Goal: Information Seeking & Learning: Learn about a topic

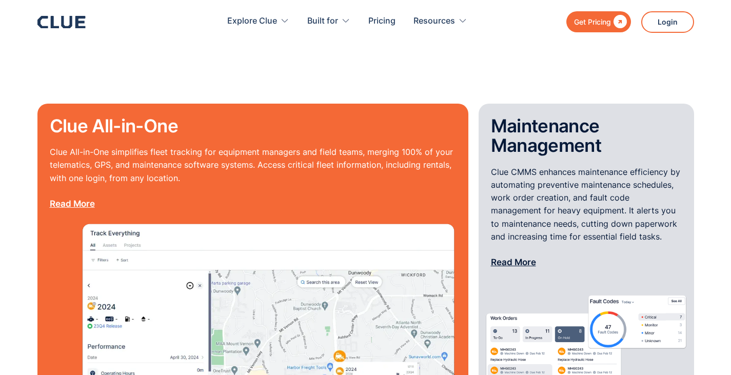
scroll to position [936, 0]
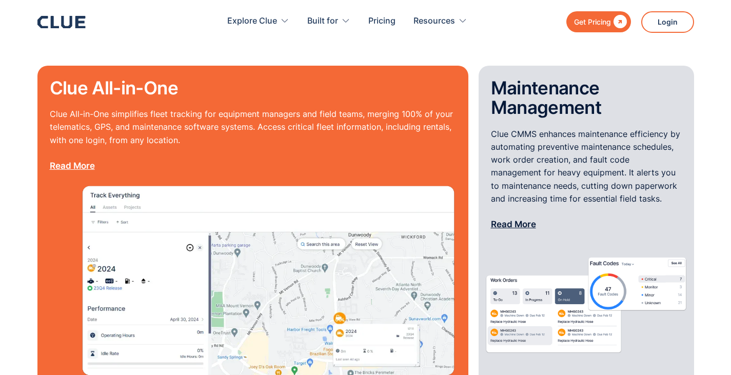
click at [273, 108] on p "Clue All-in-One simplifies fleet tracking for equipment managers and field team…" at bounding box center [253, 140] width 407 height 65
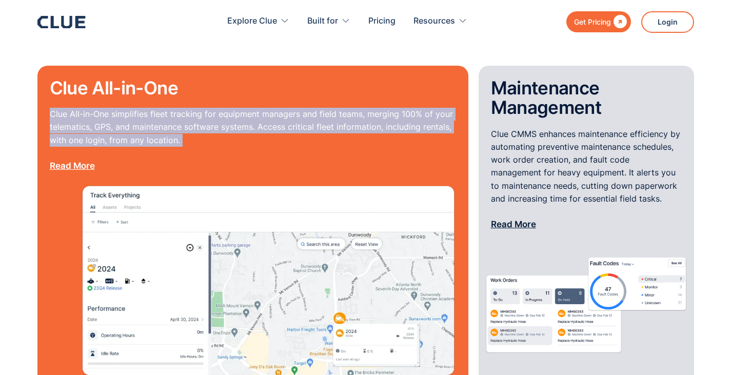
click at [273, 108] on p "Clue All-in-One simplifies fleet tracking for equipment managers and field team…" at bounding box center [253, 140] width 407 height 65
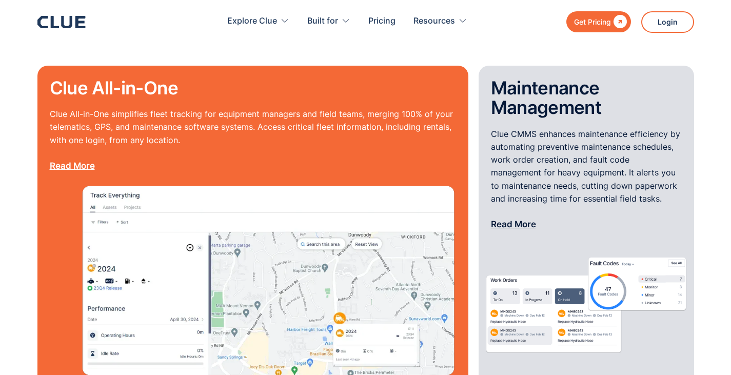
click at [594, 128] on p "Clue CMMS enhances maintenance efficiency by automating preventive maintenance …" at bounding box center [586, 180] width 191 height 104
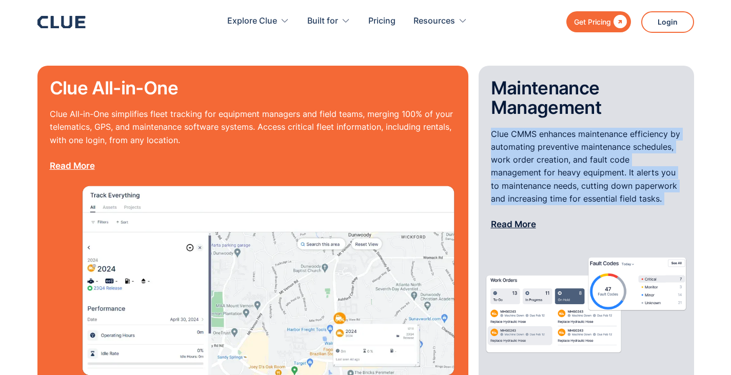
click at [594, 128] on p "Clue CMMS enhances maintenance efficiency by automating preventive maintenance …" at bounding box center [586, 180] width 191 height 104
click at [540, 145] on p "Clue CMMS enhances maintenance efficiency by automating preventive maintenance …" at bounding box center [586, 180] width 191 height 104
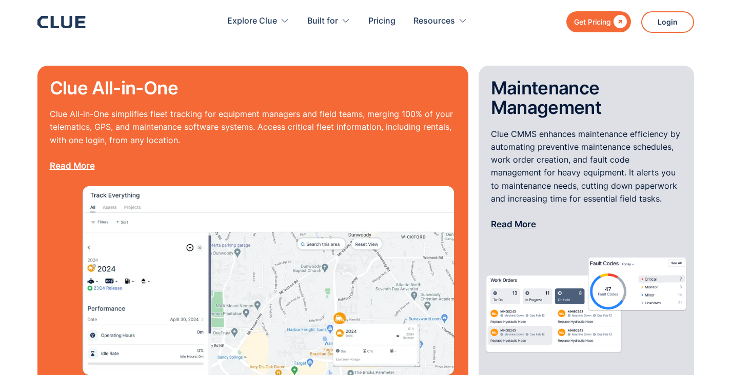
click at [540, 145] on p "Clue CMMS enhances maintenance efficiency by automating preventive maintenance …" at bounding box center [586, 180] width 191 height 104
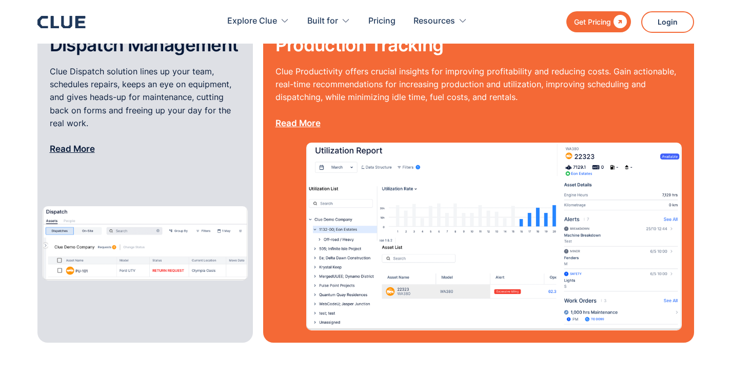
scroll to position [1312, 0]
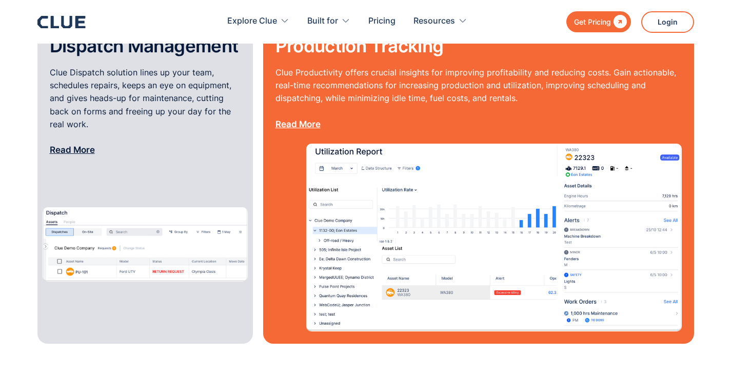
click at [330, 68] on p "Clue Productivity offers crucial insights for improving profitability and reduc…" at bounding box center [479, 98] width 407 height 65
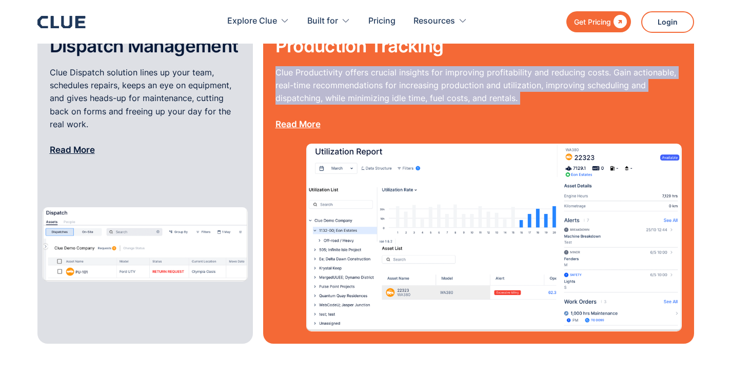
click at [330, 68] on p "Clue Productivity offers crucial insights for improving profitability and reduc…" at bounding box center [479, 98] width 407 height 65
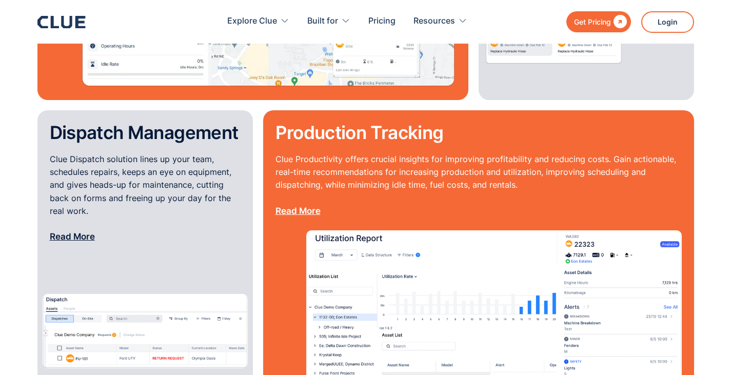
click at [90, 158] on p "Clue Dispatch solution lines up your team, schedules repairs, keeps an eye on e…" at bounding box center [145, 198] width 191 height 90
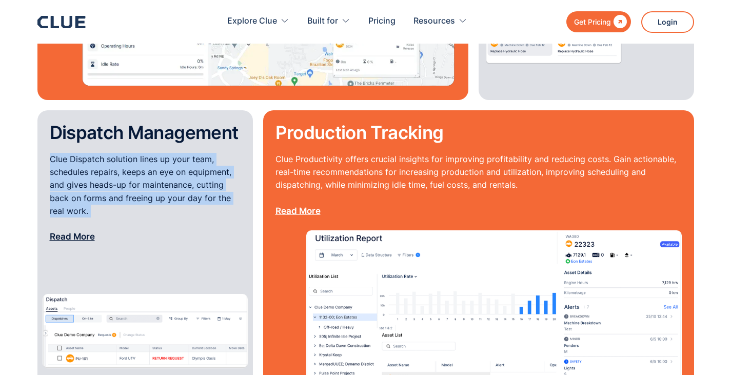
click at [90, 158] on p "Clue Dispatch solution lines up your team, schedules repairs, keeps an eye on e…" at bounding box center [145, 198] width 191 height 90
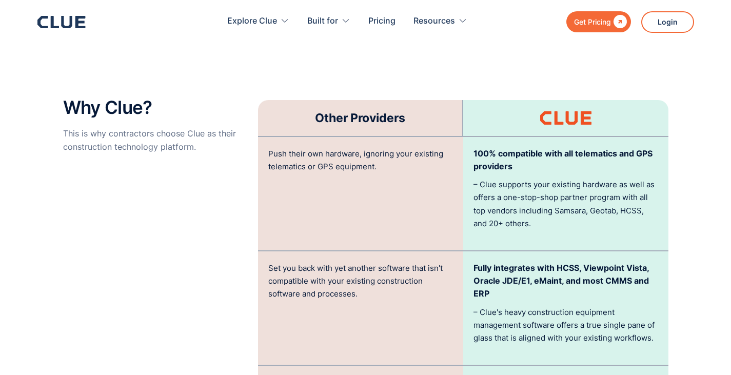
scroll to position [2045, 0]
drag, startPoint x: 499, startPoint y: 157, endPoint x: 593, endPoint y: 159, distance: 94.0
click at [593, 179] on p "– Clue supports your existing hardware as well as offers a one-stop-shop partne…" at bounding box center [566, 205] width 185 height 52
drag, startPoint x: 593, startPoint y: 159, endPoint x: 472, endPoint y: 169, distance: 122.1
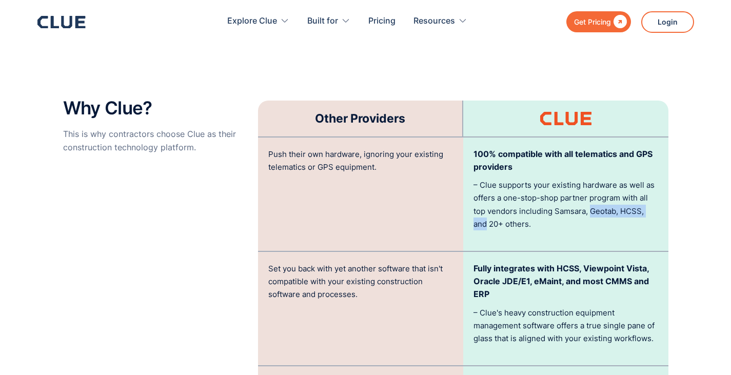
click at [472, 169] on div "100% compatible with all telematics and GPS providers – Clue supports your exis…" at bounding box center [566, 194] width 205 height 113
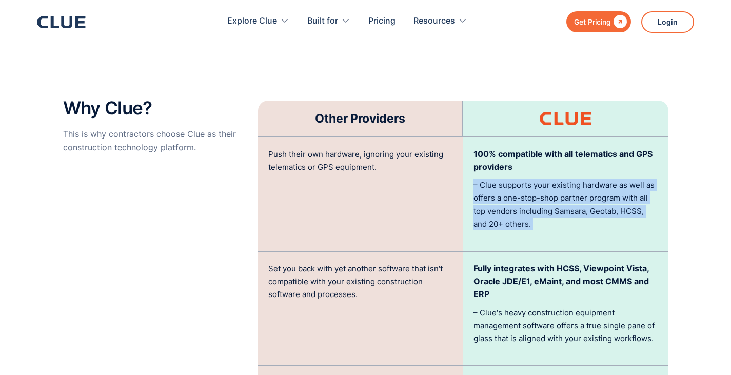
click at [472, 169] on div "100% compatible with all telematics and GPS providers – Clue supports your exis…" at bounding box center [566, 194] width 205 height 113
drag, startPoint x: 472, startPoint y: 169, endPoint x: 569, endPoint y: 164, distance: 97.2
click at [569, 164] on div "100% compatible with all telematics and GPS providers – Clue supports your exis…" at bounding box center [566, 194] width 205 height 113
click at [569, 179] on p "– Clue supports your existing hardware as well as offers a one-stop-shop partne…" at bounding box center [566, 205] width 185 height 52
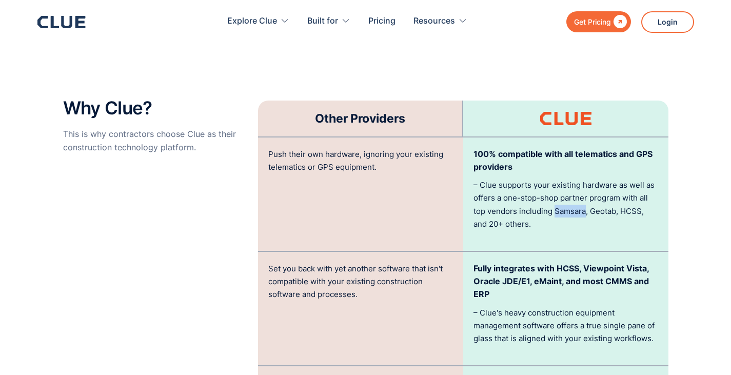
click at [569, 179] on p "– Clue supports your existing hardware as well as offers a one-stop-shop partne…" at bounding box center [566, 205] width 185 height 52
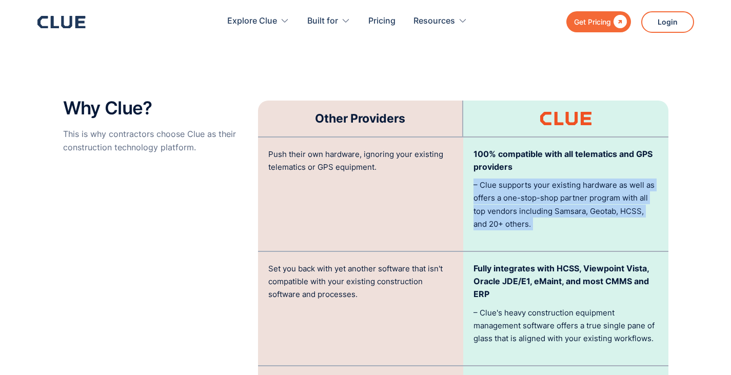
click at [569, 179] on p "– Clue supports your existing hardware as well as offers a one-stop-shop partne…" at bounding box center [566, 205] width 185 height 52
